Goal: Transaction & Acquisition: Purchase product/service

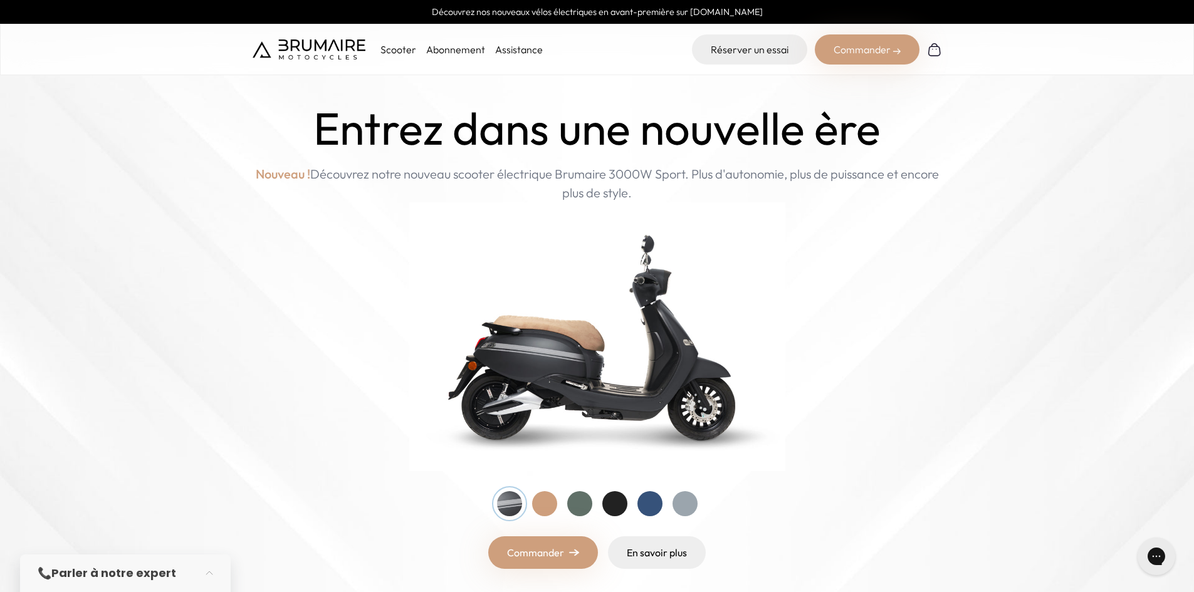
click at [451, 53] on link "Abonnement" at bounding box center [455, 49] width 59 height 13
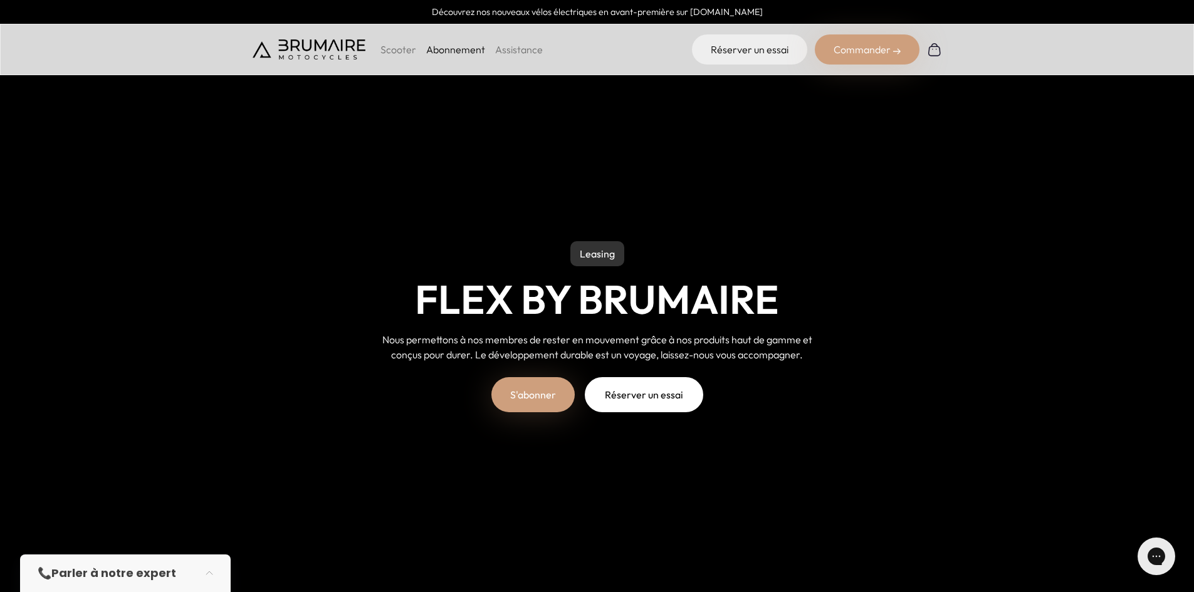
click at [527, 390] on link "S'abonner" at bounding box center [533, 394] width 83 height 35
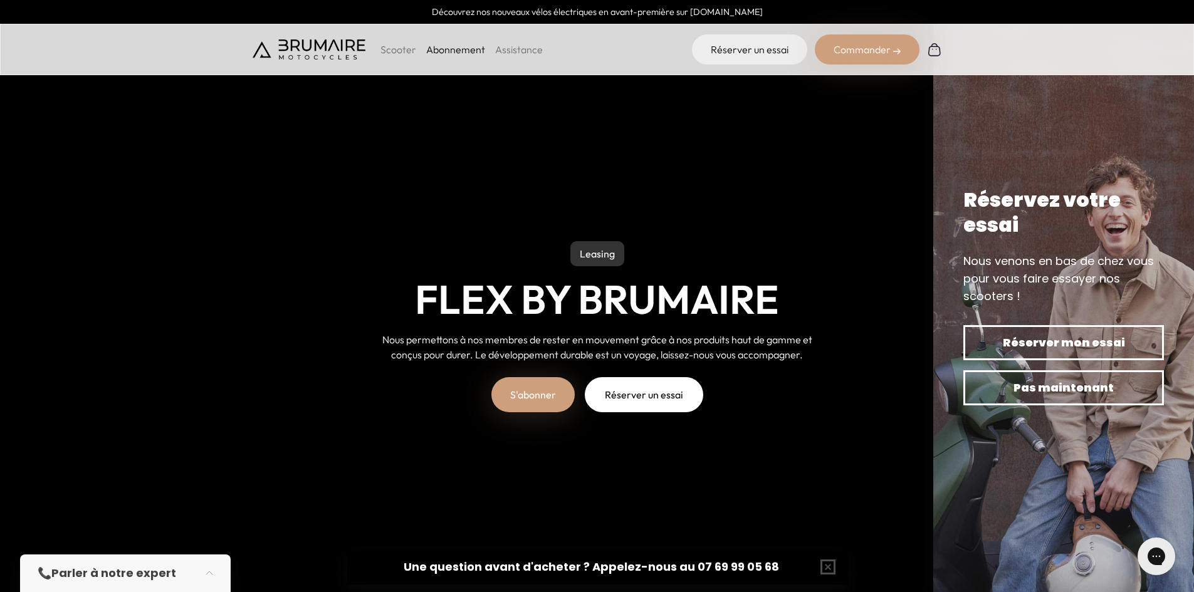
click at [399, 51] on p "Scooter" at bounding box center [399, 49] width 36 height 15
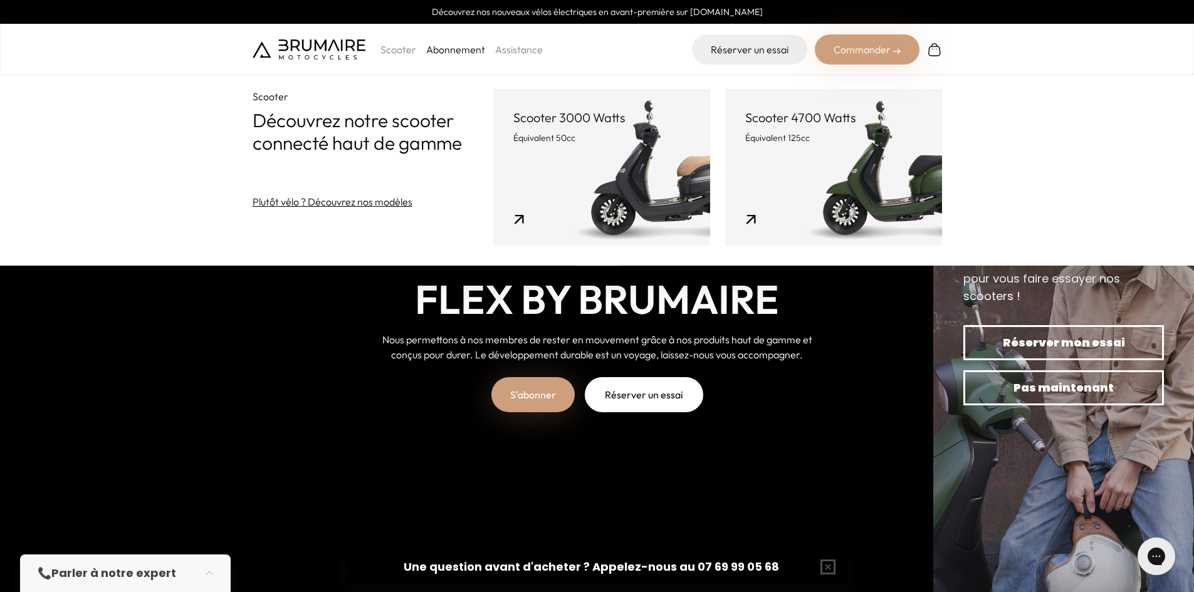
click at [616, 139] on p "Équivalent 50cc" at bounding box center [601, 138] width 177 height 13
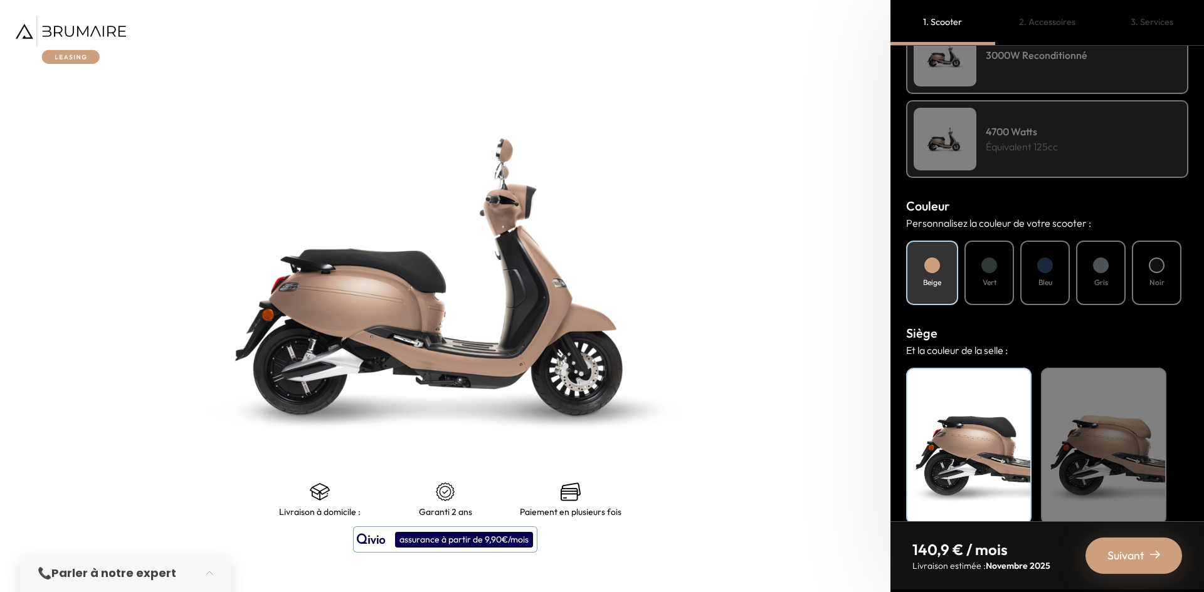
scroll to position [332, 0]
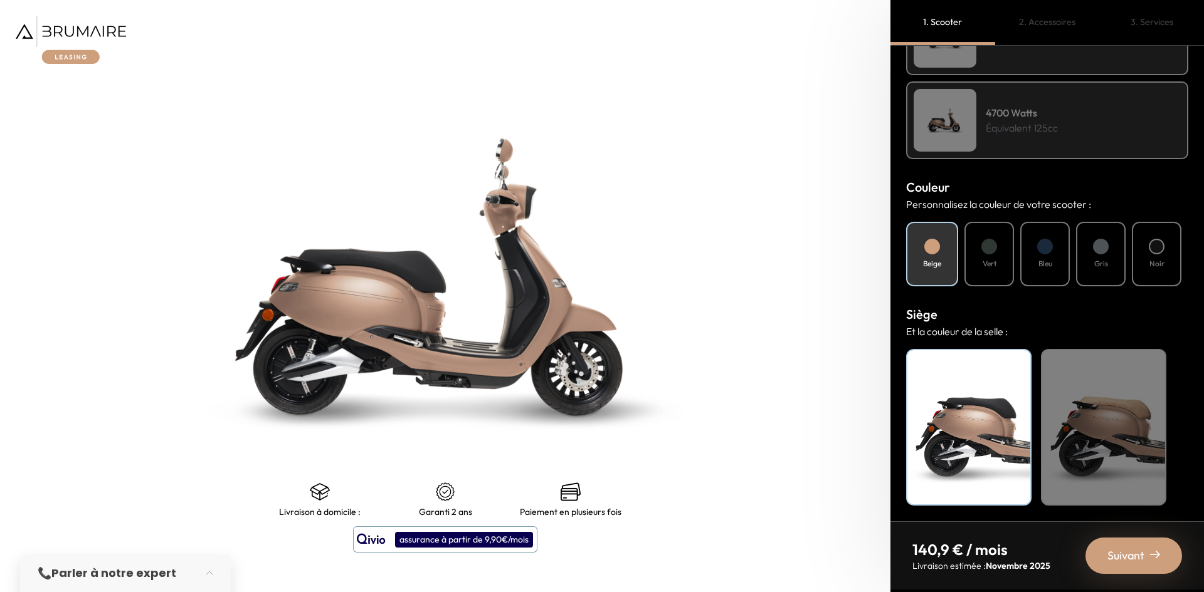
click at [1132, 549] on span "Suivant" at bounding box center [1125, 556] width 37 height 18
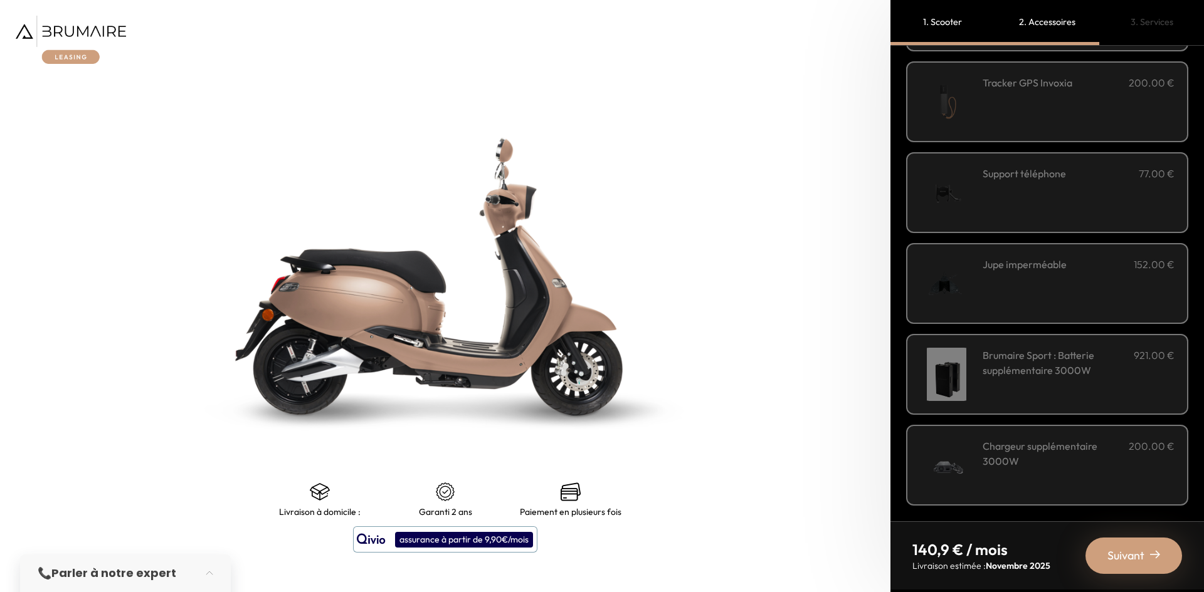
scroll to position [0, 0]
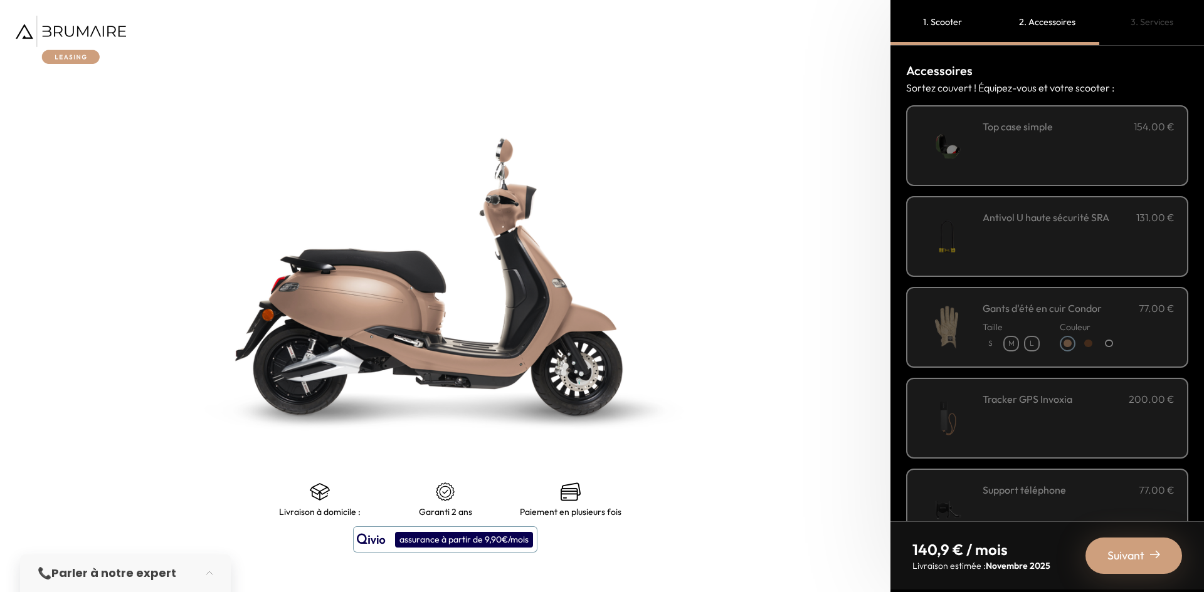
click at [1075, 140] on div "**********" at bounding box center [1078, 145] width 192 height 53
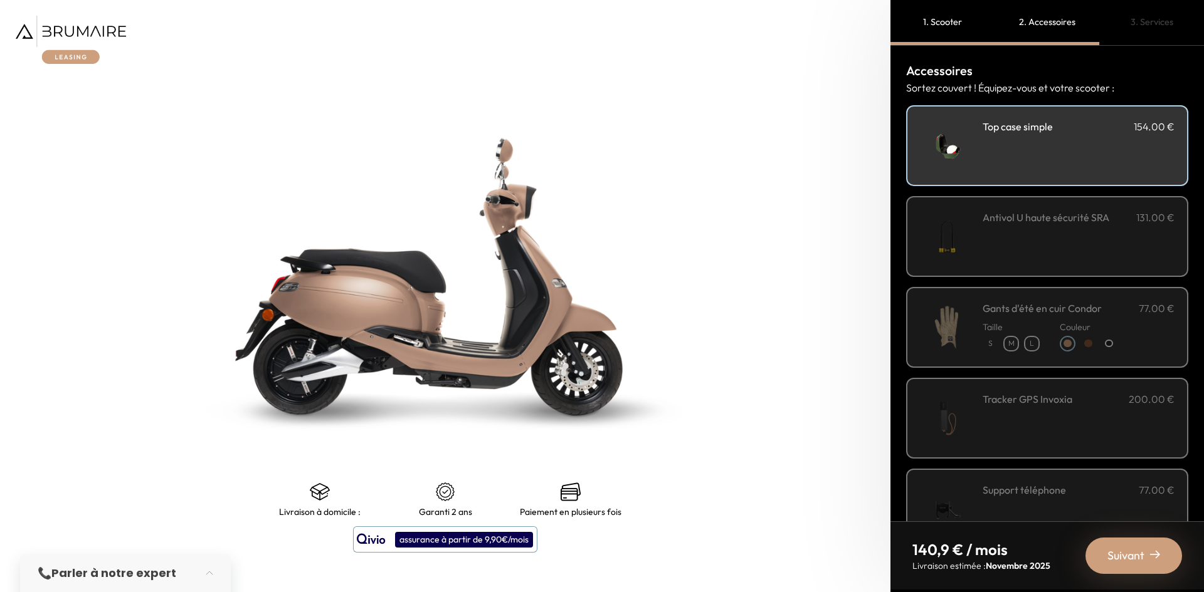
click at [1068, 223] on h3 "Antivol U haute sécurité SRA" at bounding box center [1045, 217] width 127 height 15
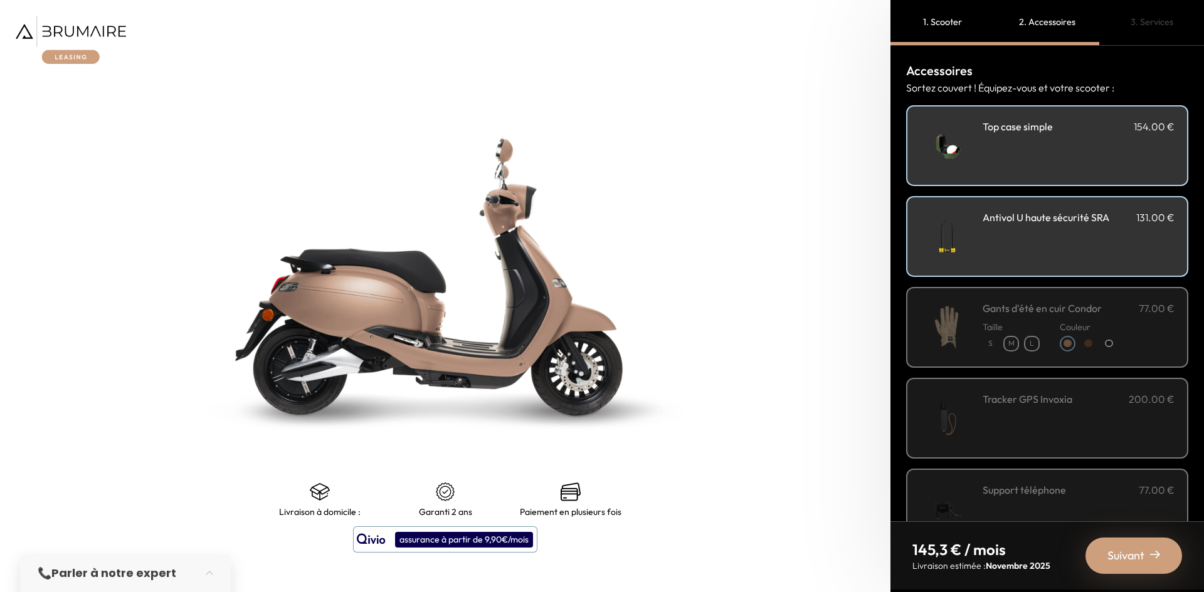
click at [1139, 550] on span "Suivant" at bounding box center [1125, 556] width 37 height 18
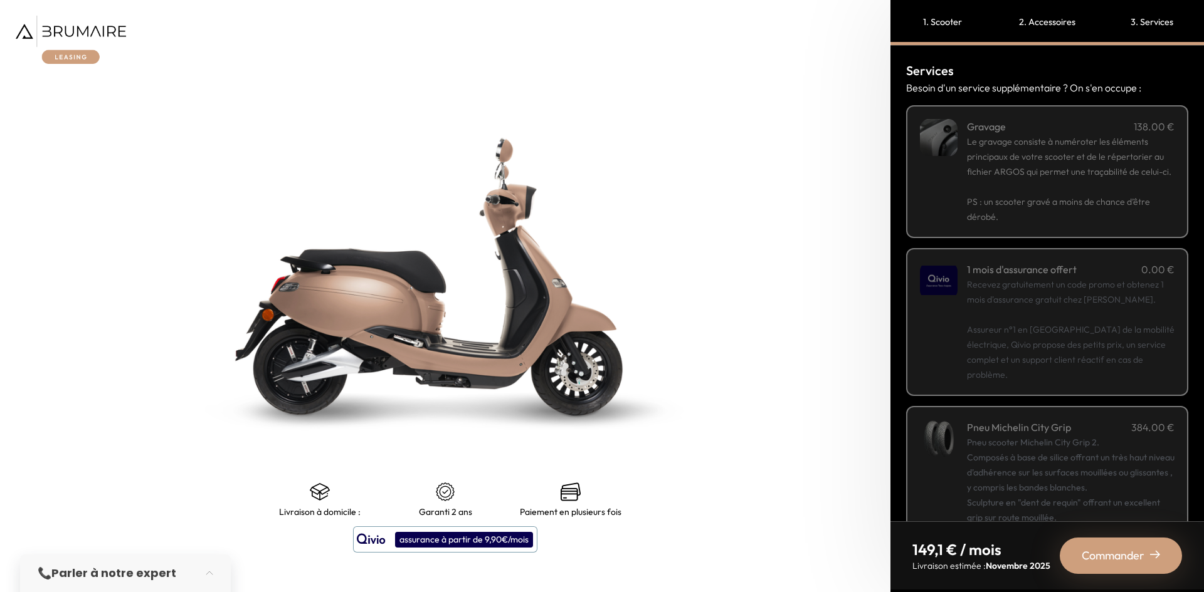
click at [1122, 549] on span "Commander" at bounding box center [1112, 556] width 63 height 18
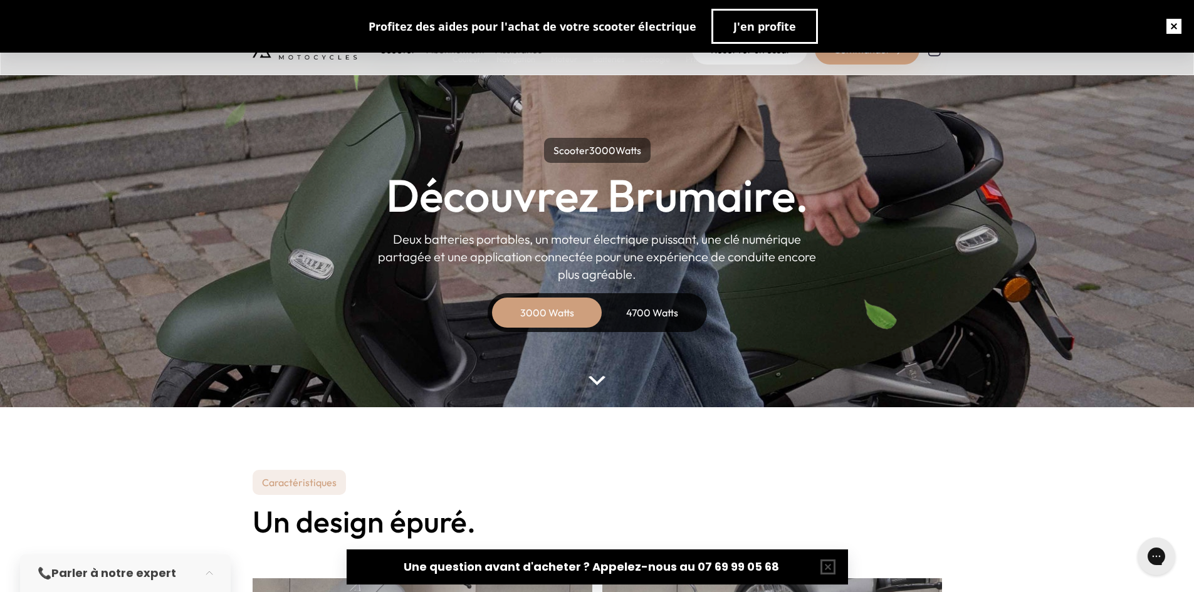
click at [1179, 28] on button "button" at bounding box center [1174, 26] width 40 height 40
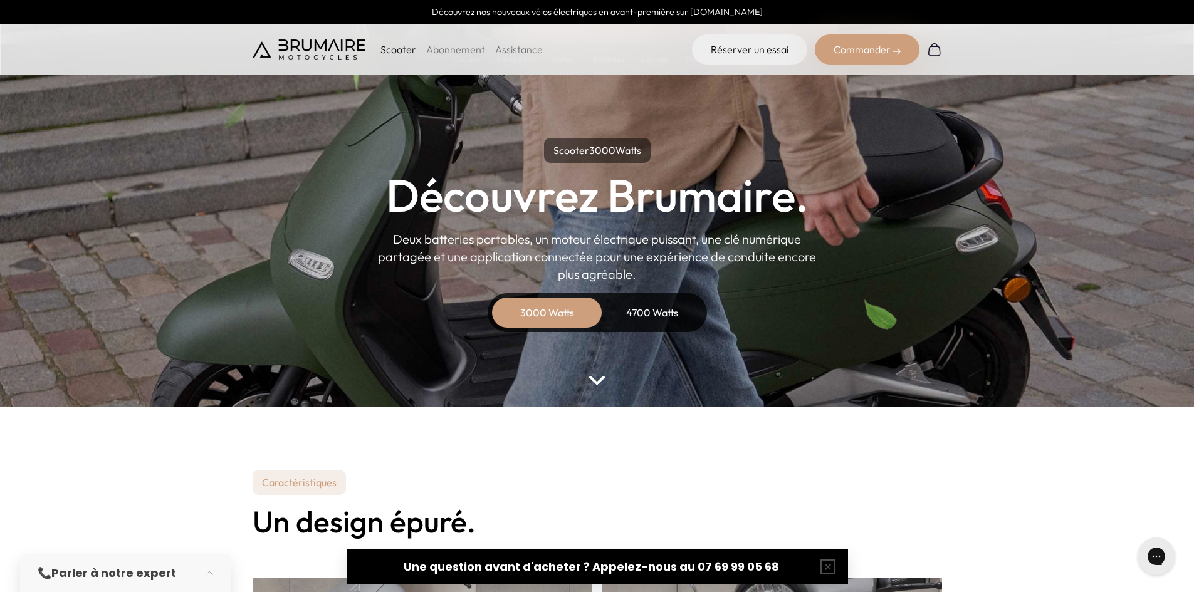
click at [403, 47] on p "Scooter" at bounding box center [399, 49] width 36 height 15
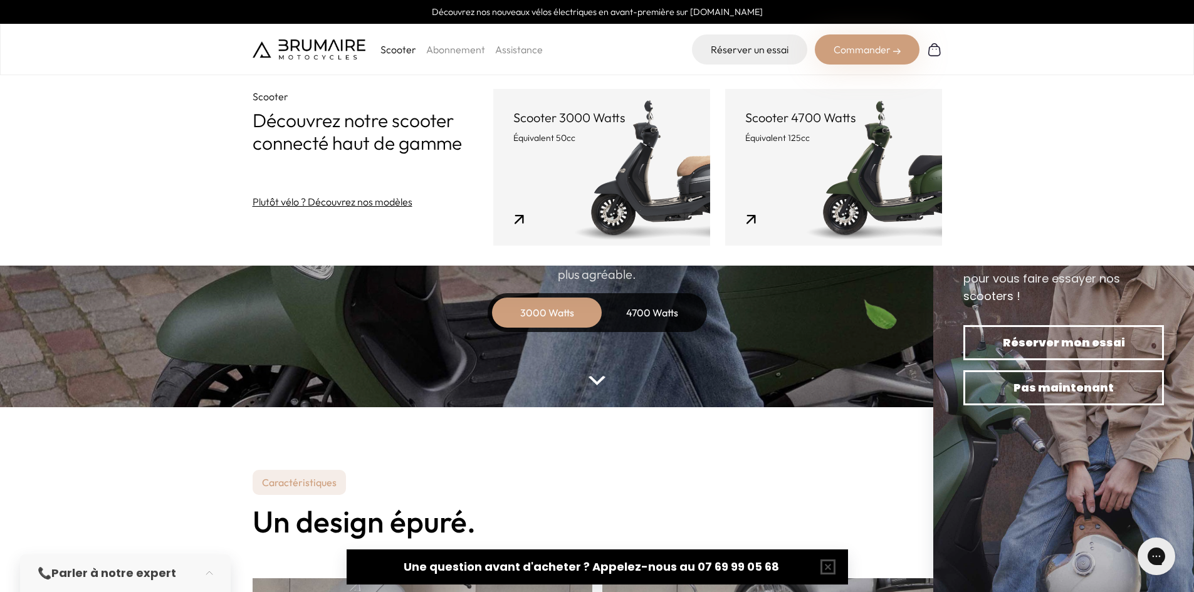
click at [603, 143] on p "Équivalent 50cc" at bounding box center [601, 138] width 177 height 13
click at [549, 195] on link "Scooter 3000 Watts Équivalent 50cc" at bounding box center [601, 167] width 217 height 157
click at [512, 219] on link "Scooter 3000 Watts Équivalent 50cc" at bounding box center [601, 167] width 217 height 157
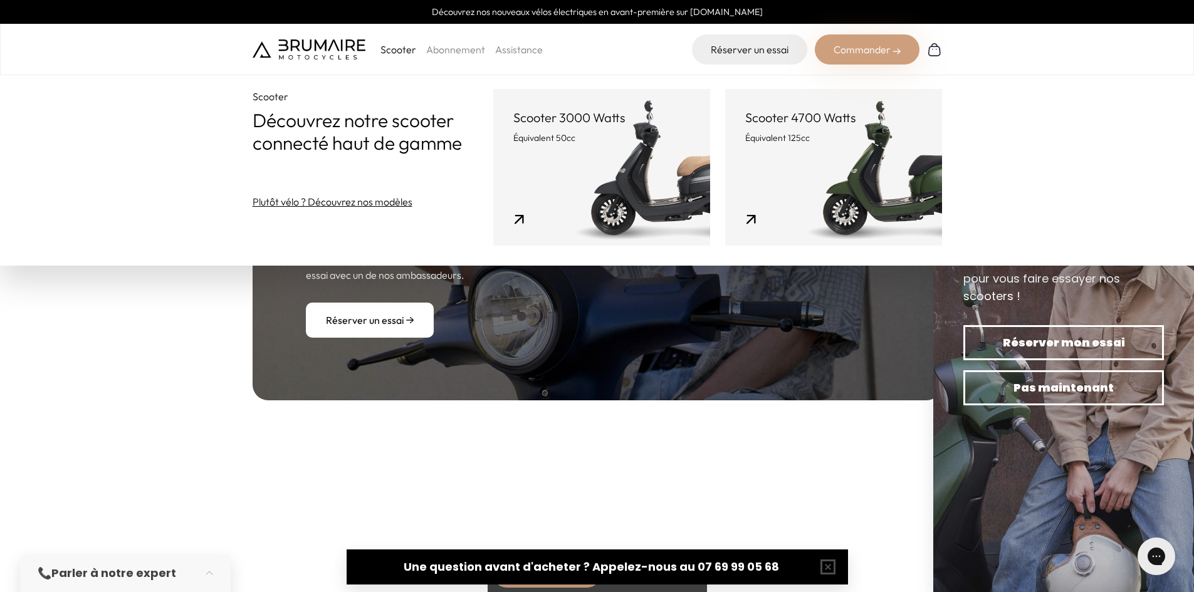
scroll to position [3868, 0]
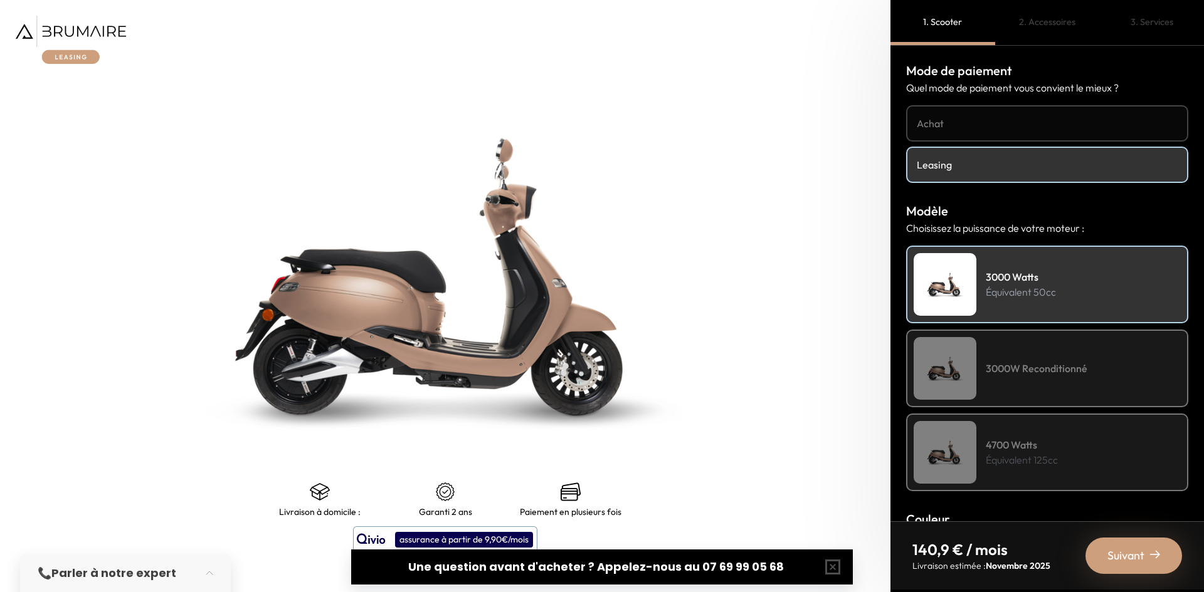
click at [70, 28] on img at bounding box center [71, 40] width 110 height 48
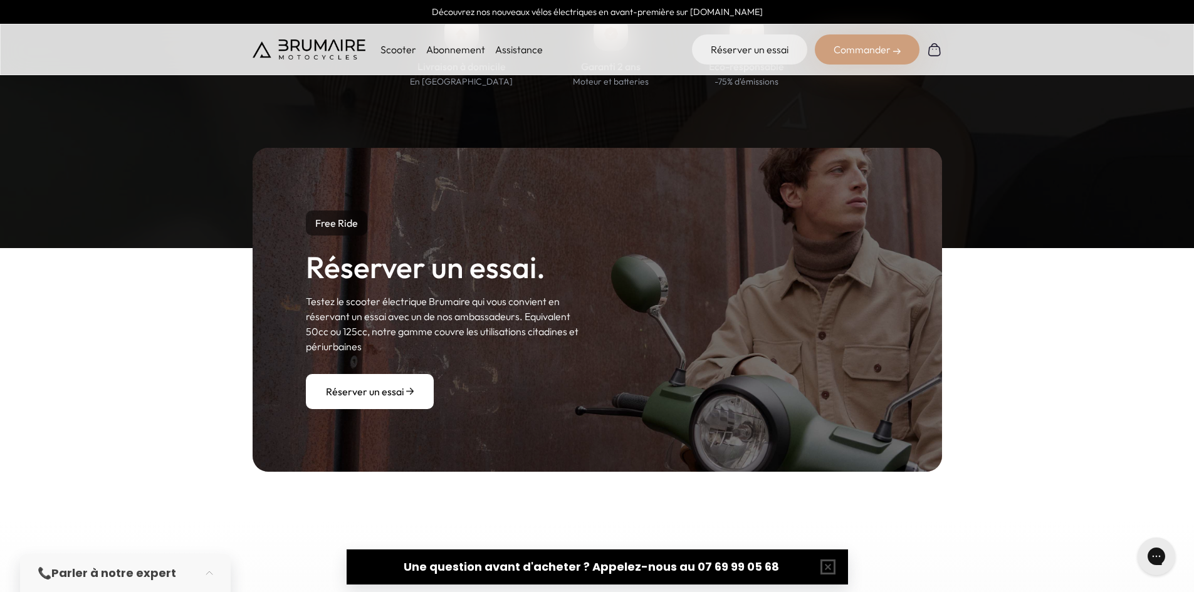
scroll to position [1117, 0]
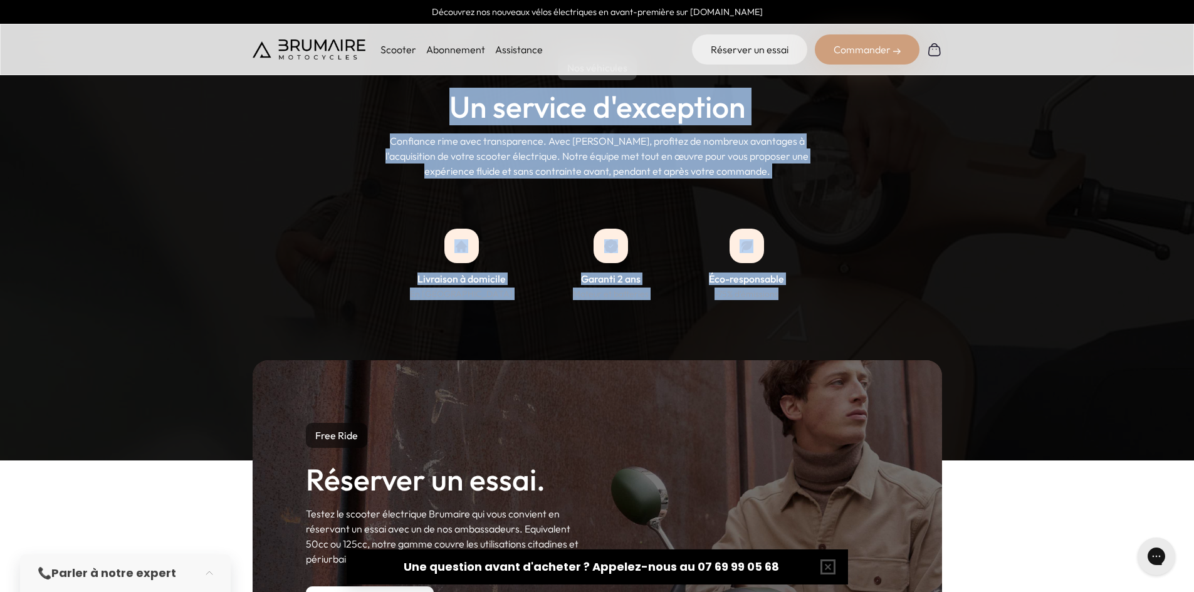
drag, startPoint x: 455, startPoint y: 107, endPoint x: 794, endPoint y: 302, distance: 391.2
click at [794, 302] on div "Nos véhicules Un service d'exception Confiance rime avec transparence. Avec Bru…" at bounding box center [597, 233] width 1194 height 456
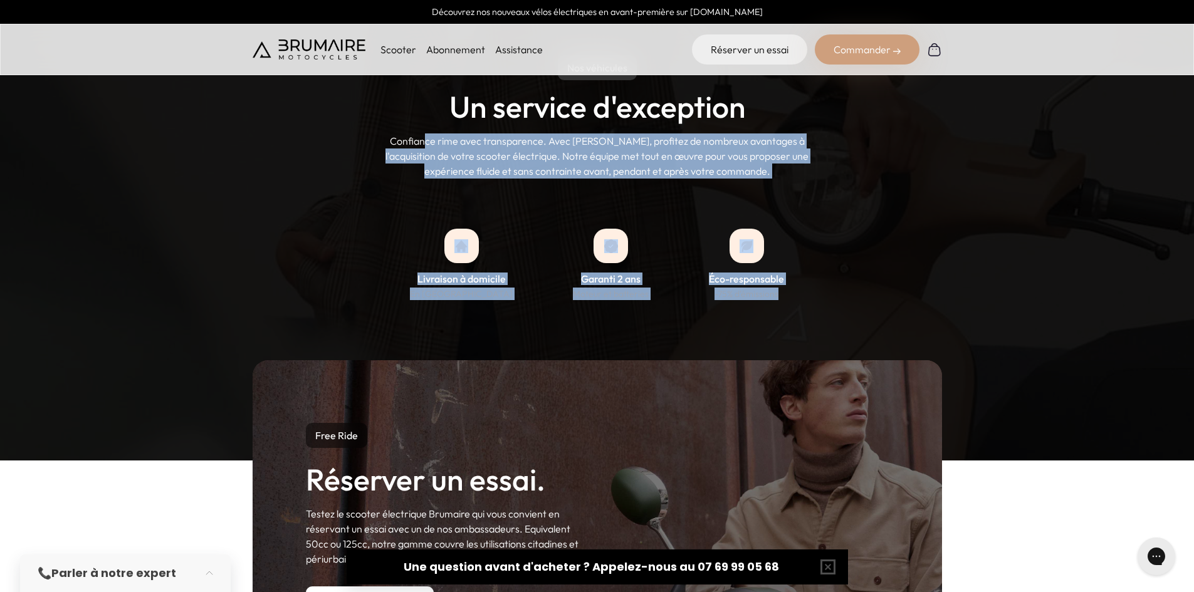
drag, startPoint x: 750, startPoint y: 281, endPoint x: 416, endPoint y: 102, distance: 379.8
click at [416, 102] on div "Nos véhicules Un service d'exception Confiance rime avec transparence. Avec Bru…" at bounding box center [597, 233] width 1194 height 456
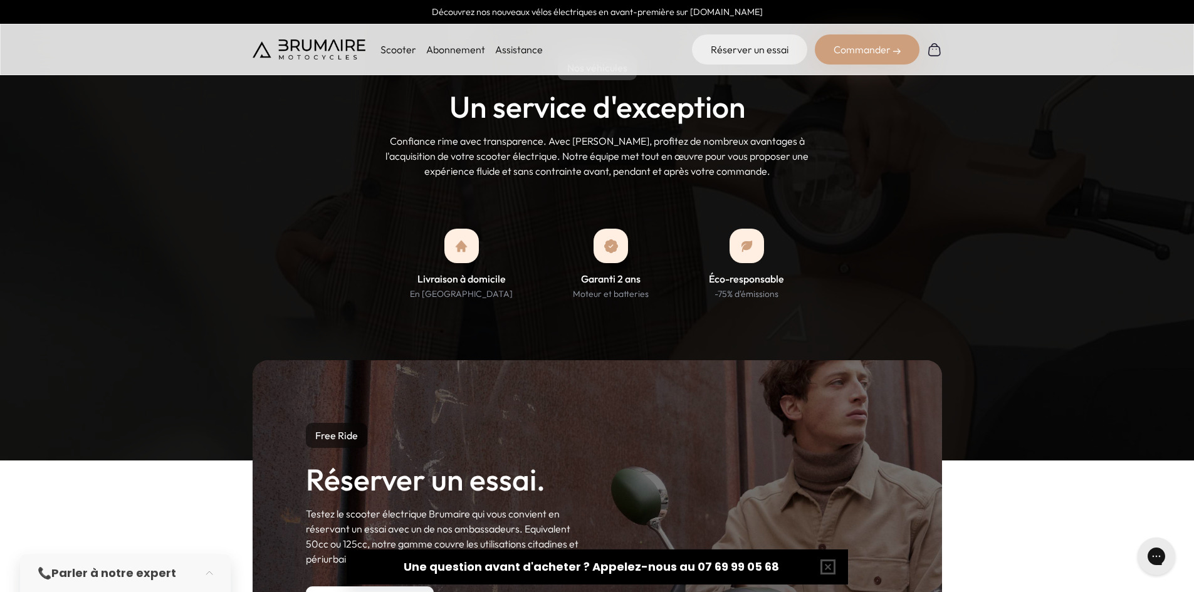
click at [512, 113] on h2 "Un service d'exception" at bounding box center [598, 106] width 296 height 33
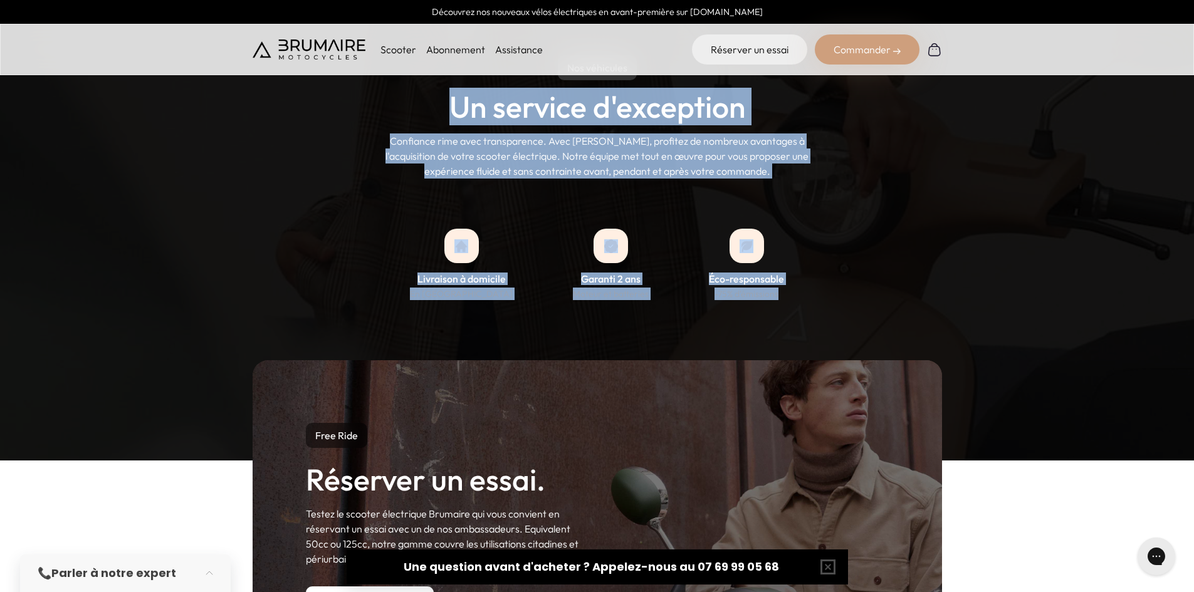
drag, startPoint x: 455, startPoint y: 100, endPoint x: 784, endPoint y: 297, distance: 383.0
click at [784, 297] on div "Nos véhicules Un service d'exception Confiance rime avec transparence. Avec Bru…" at bounding box center [597, 233] width 1194 height 456
click at [784, 297] on div "Livraison à domicile En France métropolitaine Garanti 2 ans Moteur et batteries…" at bounding box center [598, 264] width 690 height 71
click at [797, 310] on div "Nos véhicules Un service d'exception Confiance rime avec transparence. Avec Bru…" at bounding box center [597, 233] width 1194 height 456
drag, startPoint x: 814, startPoint y: 317, endPoint x: 435, endPoint y: 106, distance: 433.9
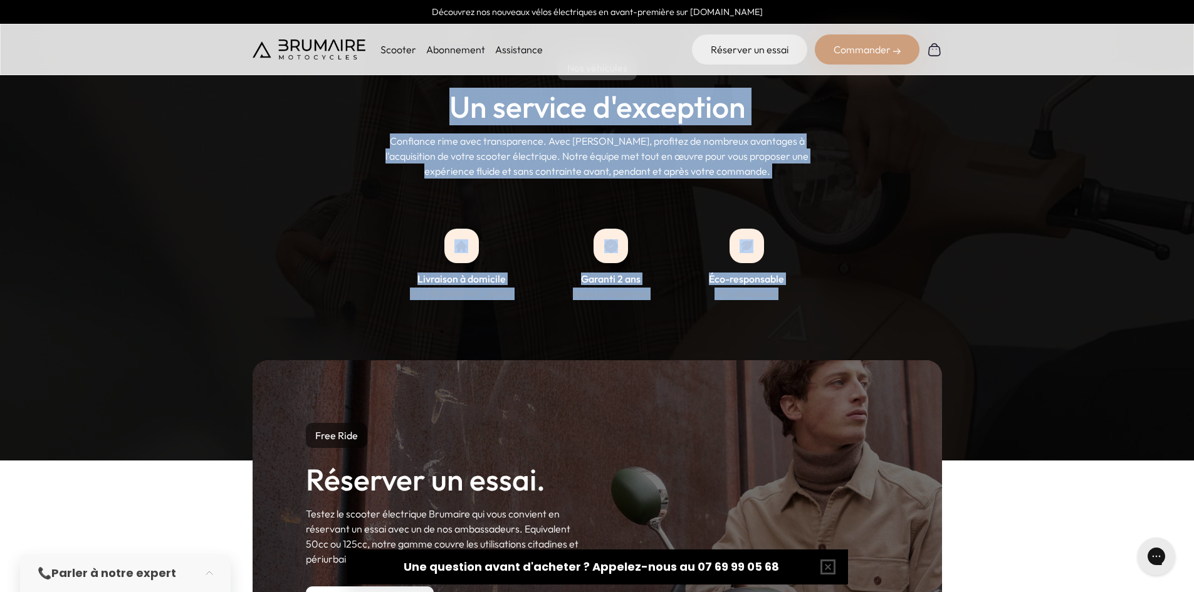
click at [435, 106] on div "Nos véhicules Un service d'exception Confiance rime avec transparence. Avec Bru…" at bounding box center [597, 233] width 1194 height 456
click at [435, 106] on div "Nos véhicules Un service d'exception Confiance rime avec transparence. Avec Bru…" at bounding box center [598, 117] width 690 height 124
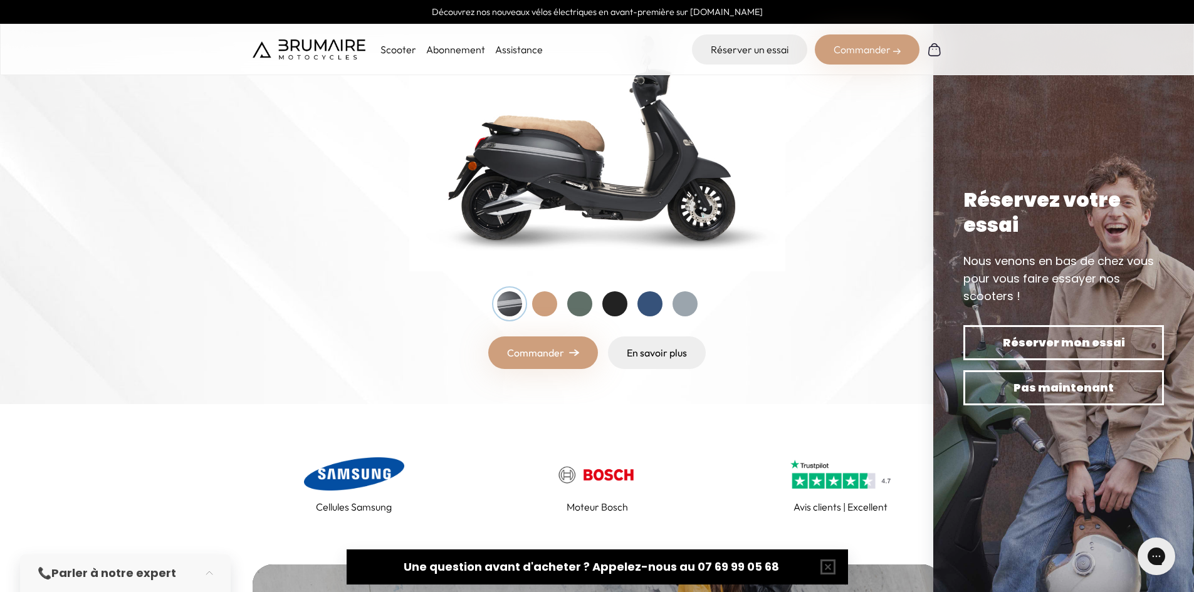
scroll to position [212, 0]
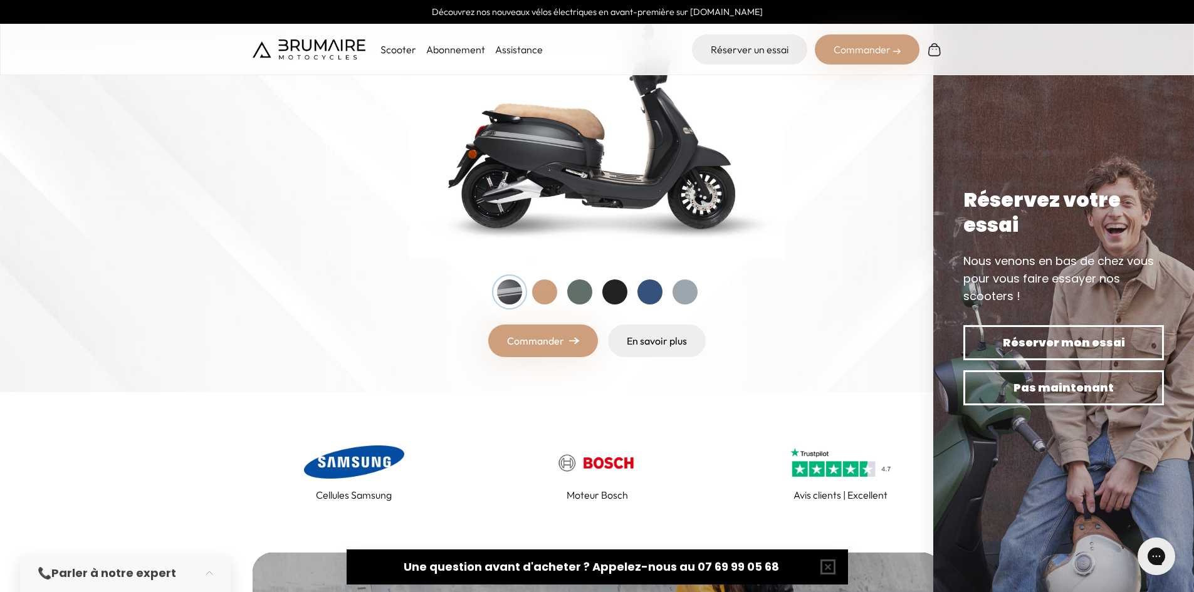
click at [558, 344] on link "Commander" at bounding box center [543, 341] width 110 height 33
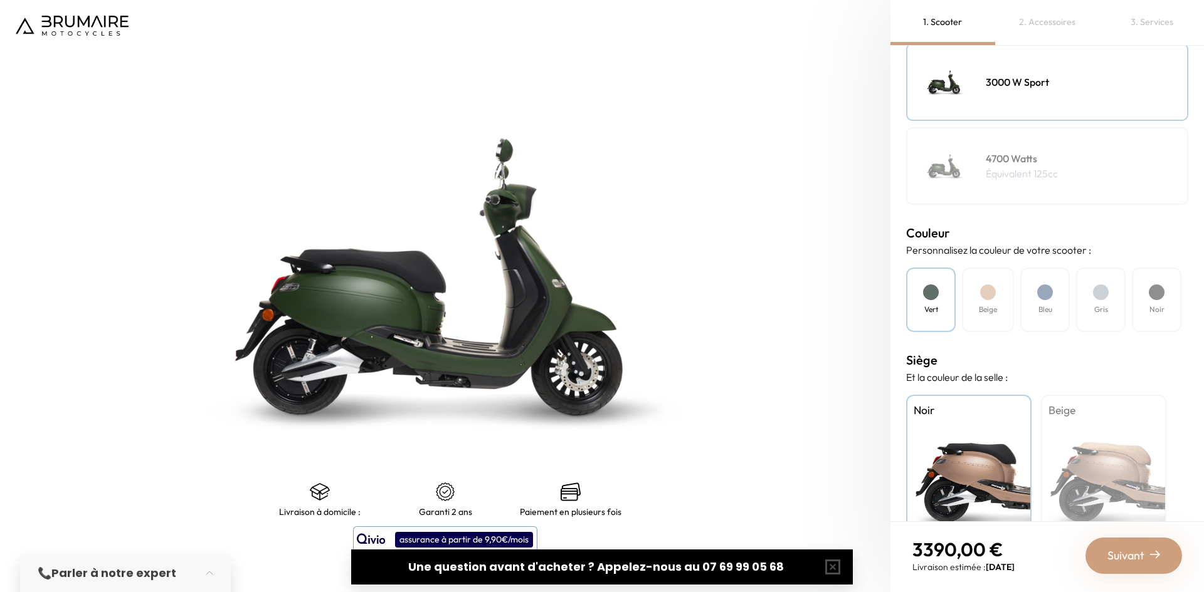
scroll to position [248, 0]
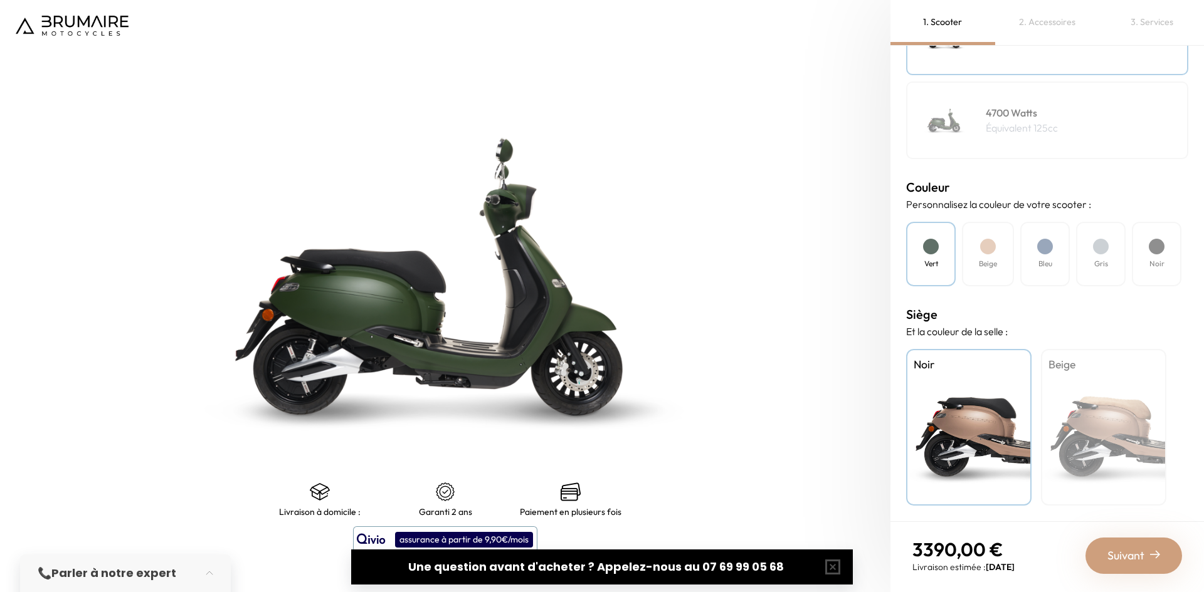
click at [1074, 410] on div "Beige" at bounding box center [1103, 427] width 125 height 157
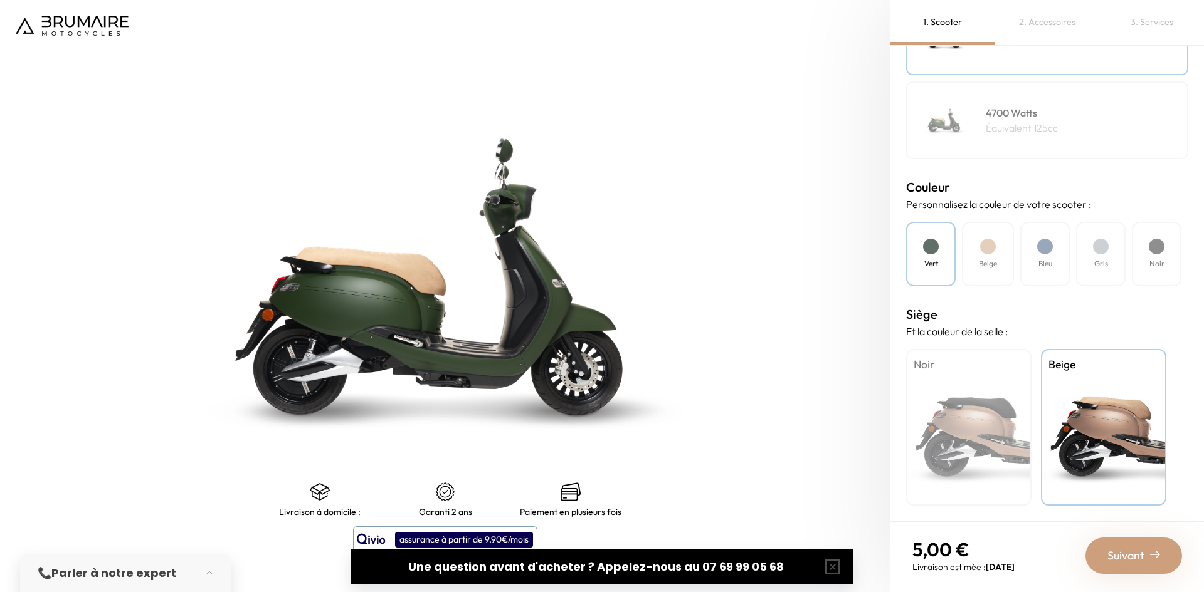
click at [1004, 416] on div "Noir" at bounding box center [968, 427] width 125 height 157
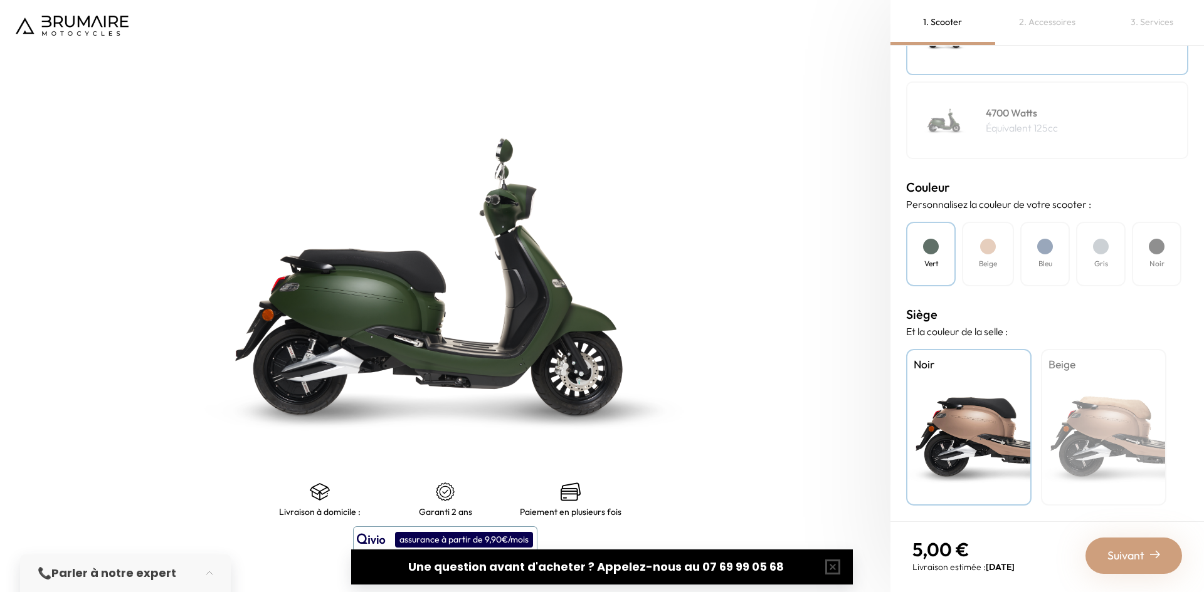
click at [967, 256] on div "Beige" at bounding box center [988, 254] width 52 height 65
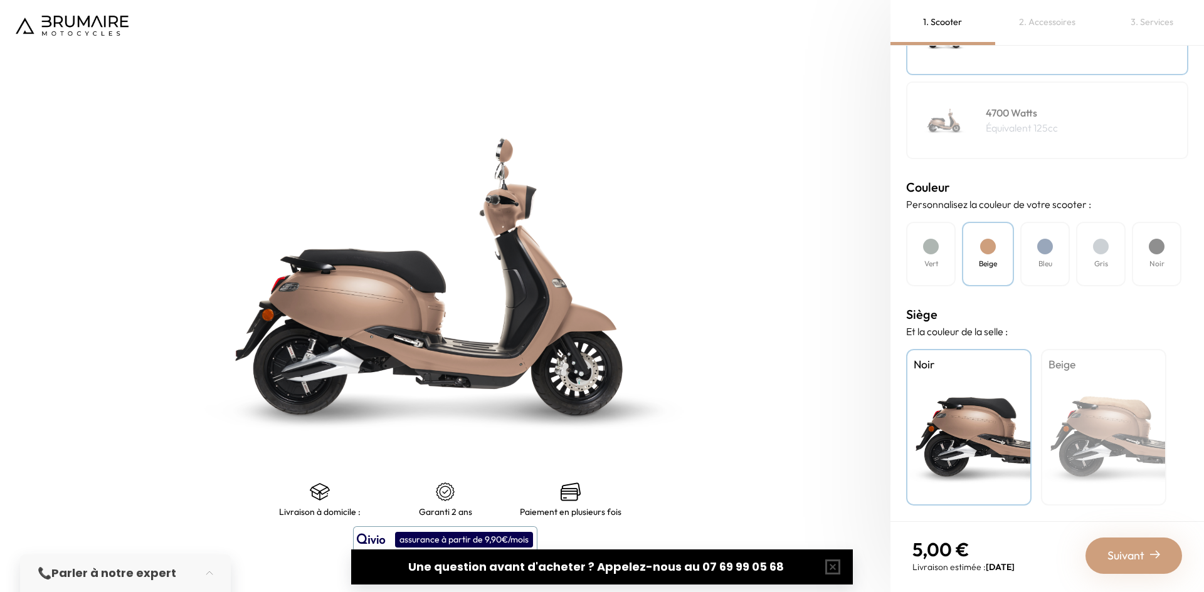
click at [923, 251] on div "Vert" at bounding box center [931, 254] width 50 height 65
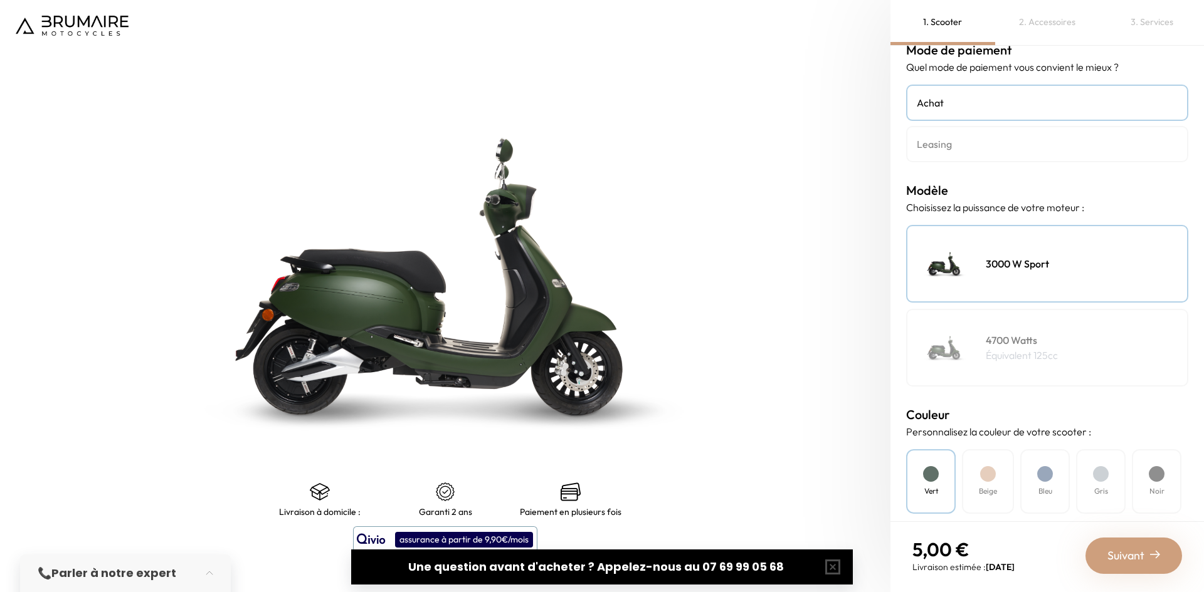
scroll to position [0, 0]
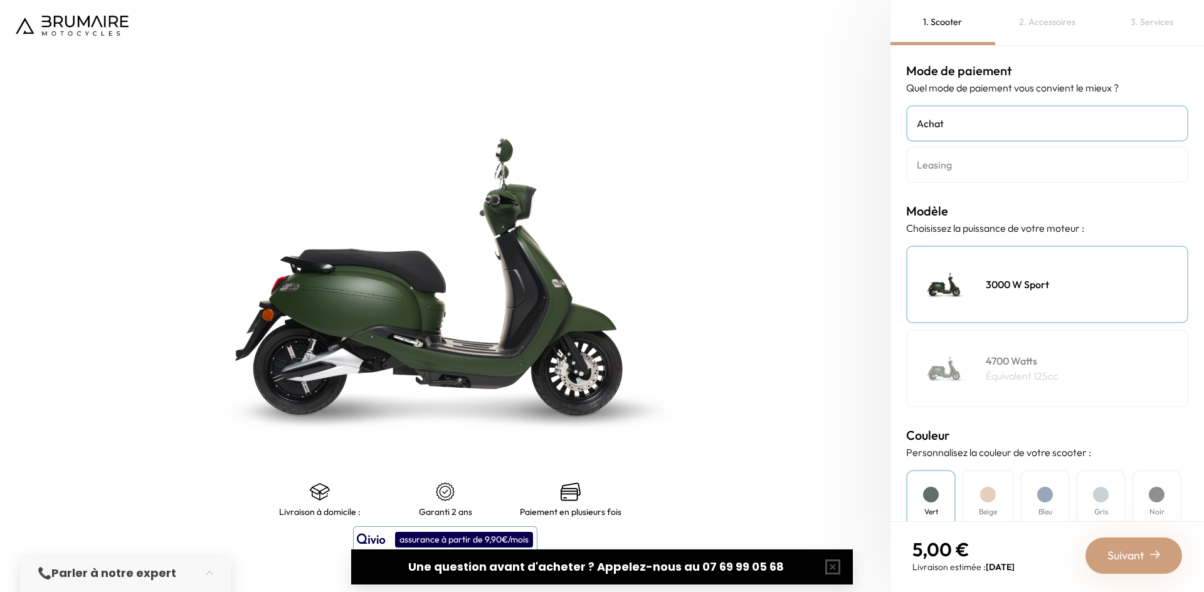
click at [1135, 558] on span "Suivant" at bounding box center [1125, 556] width 37 height 18
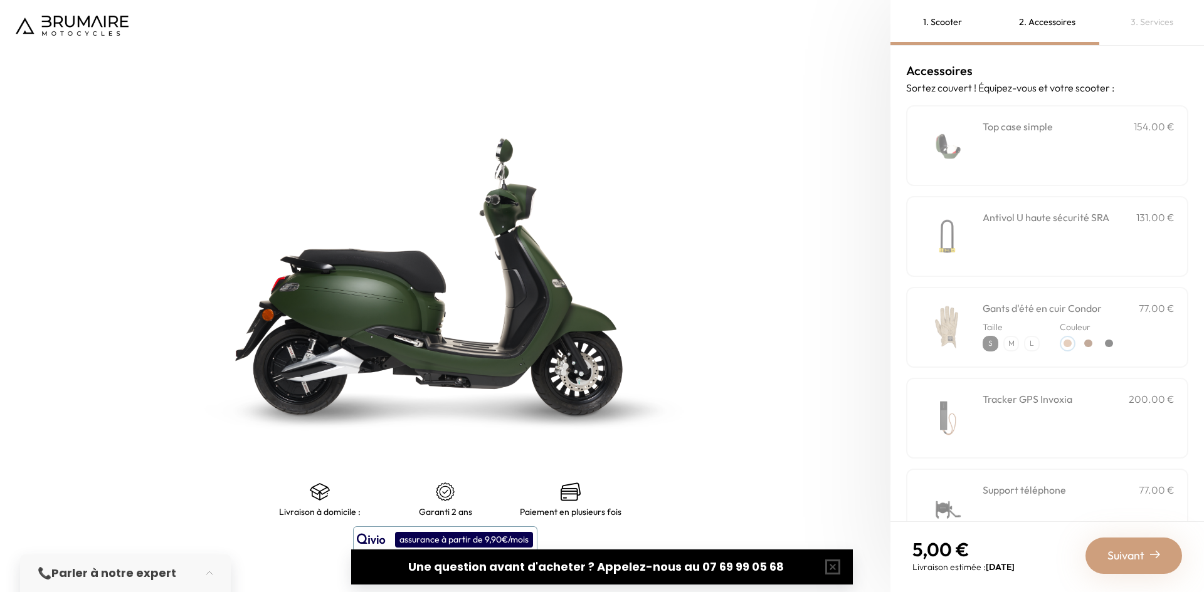
click at [1117, 552] on span "Suivant" at bounding box center [1125, 556] width 37 height 18
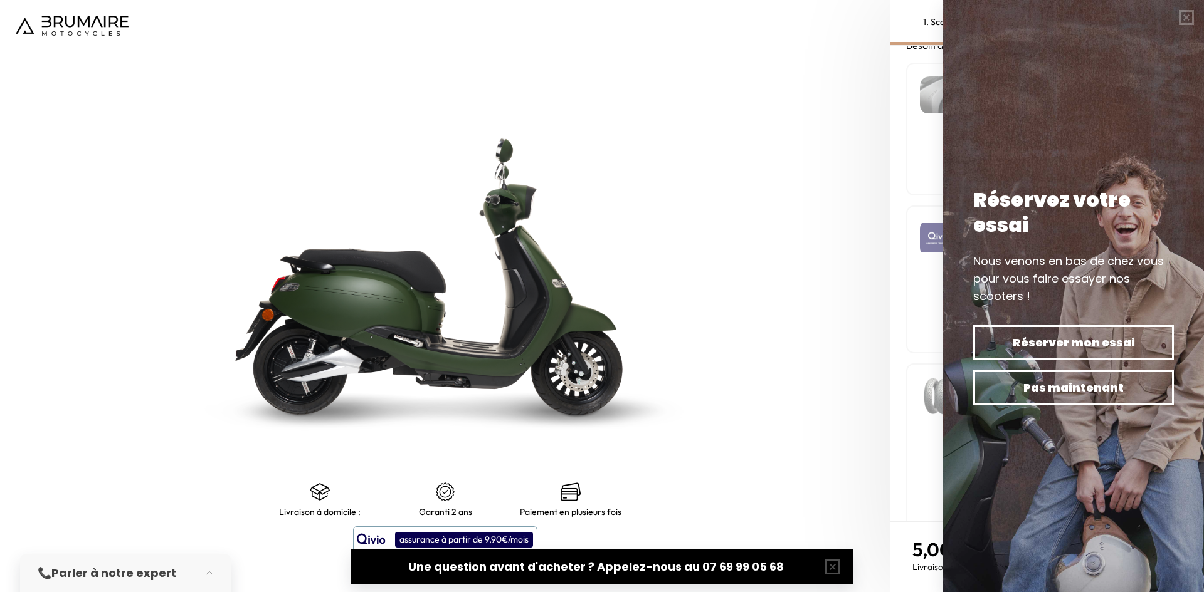
scroll to position [108, 0]
click at [1186, 18] on button "button" at bounding box center [1186, 17] width 35 height 35
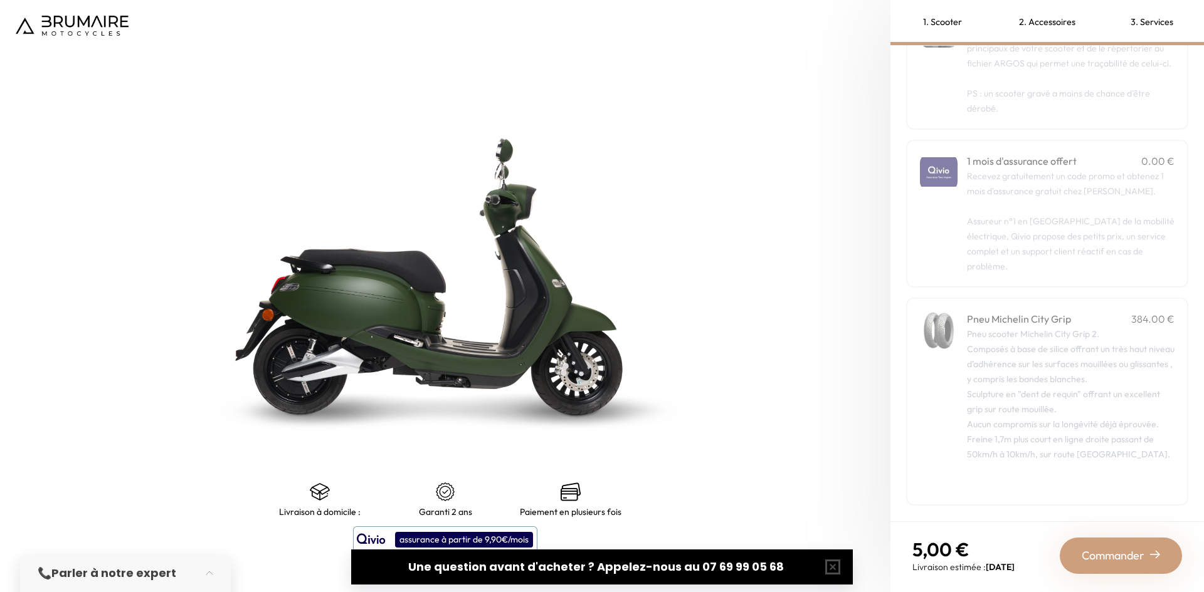
click at [1102, 548] on span "Commander" at bounding box center [1112, 556] width 63 height 18
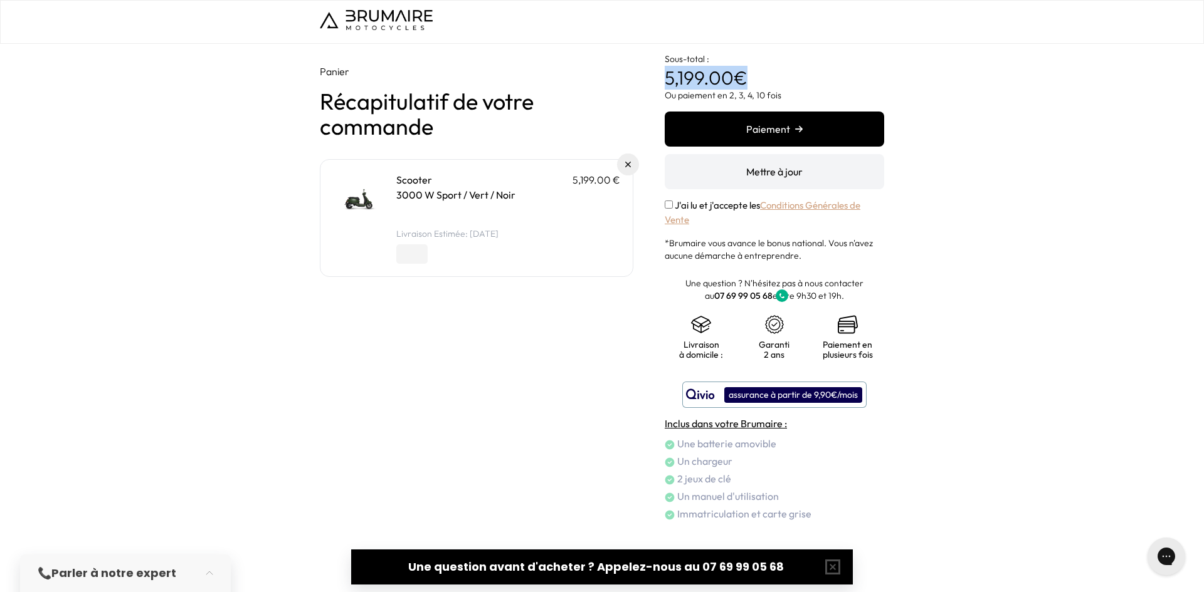
drag, startPoint x: 718, startPoint y: 72, endPoint x: 776, endPoint y: 80, distance: 57.6
click at [744, 75] on div "Panier Récapitulatif de votre commande Scooter 5,199.00 € 3000 W Sport / Vert /…" at bounding box center [602, 283] width 564 height 478
click at [788, 82] on p "Sous-total : 5,199.00 €" at bounding box center [774, 66] width 219 height 45
